Goal: Transaction & Acquisition: Purchase product/service

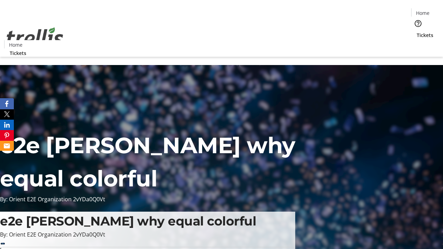
click at [417, 31] on span "Tickets" at bounding box center [425, 34] width 17 height 7
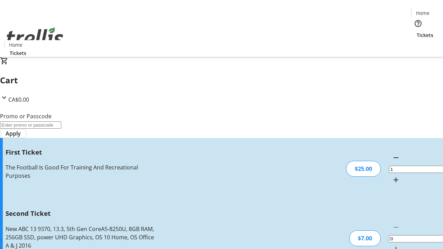
click at [392, 245] on mat-icon "Increment by one" at bounding box center [396, 249] width 8 height 8
type input "2"
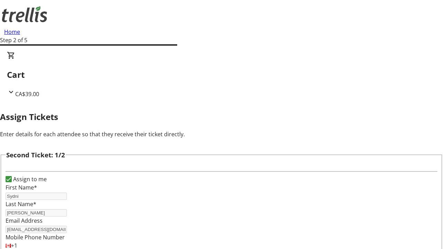
type input "Sydni"
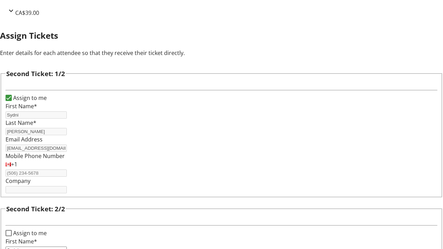
type input "[PERSON_NAME]"
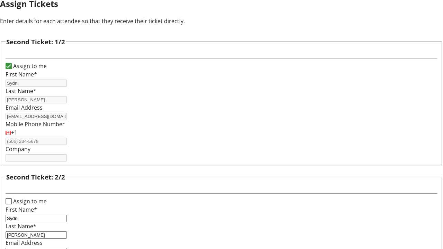
type input "[EMAIL_ADDRESS][DOMAIN_NAME]"
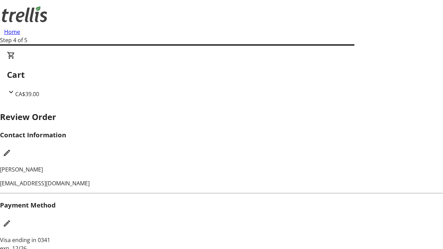
click at [11, 149] on mat-icon "Edit Contact Information" at bounding box center [7, 153] width 8 height 8
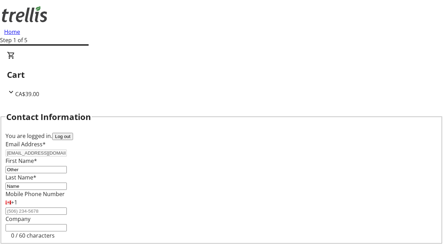
type input "Name"
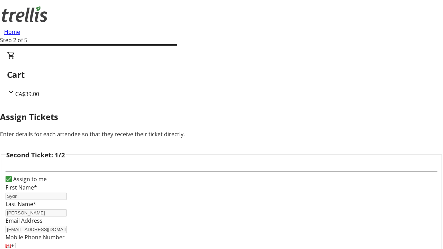
type input "New"
type input "Name"
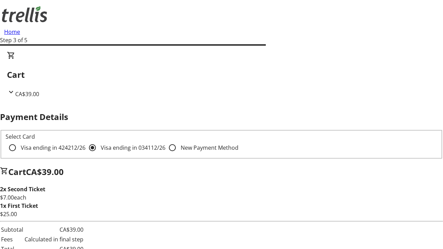
click at [19, 141] on input "Visa ending in 4242 12/26" at bounding box center [13, 148] width 14 height 14
radio input "true"
